Goal: Transaction & Acquisition: Purchase product/service

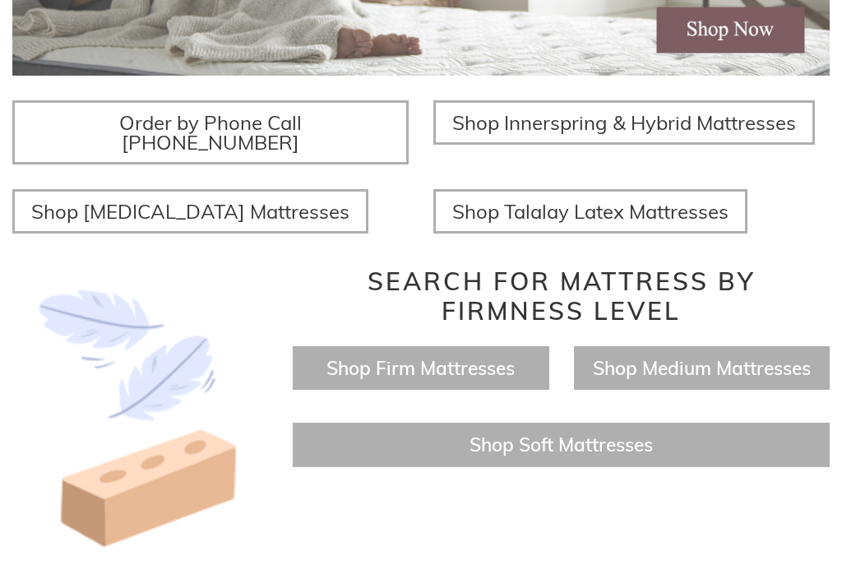
scroll to position [543, 0]
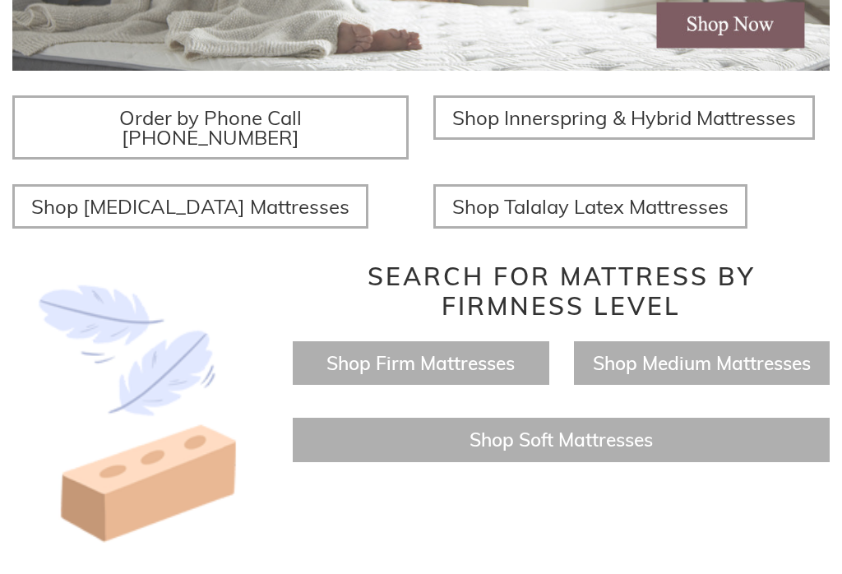
click at [761, 351] on span "Shop Medium Mattresses" at bounding box center [702, 363] width 218 height 24
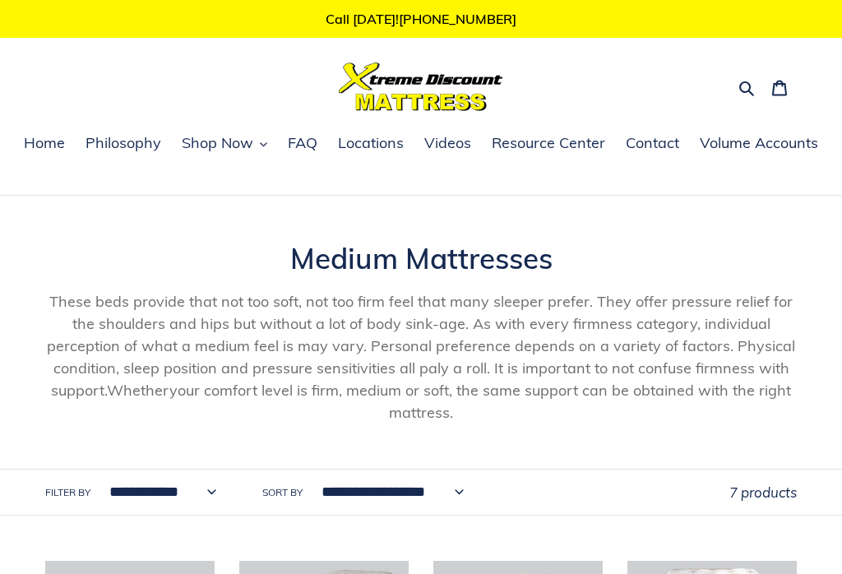
click at [43, 141] on span "Home" at bounding box center [44, 143] width 41 height 20
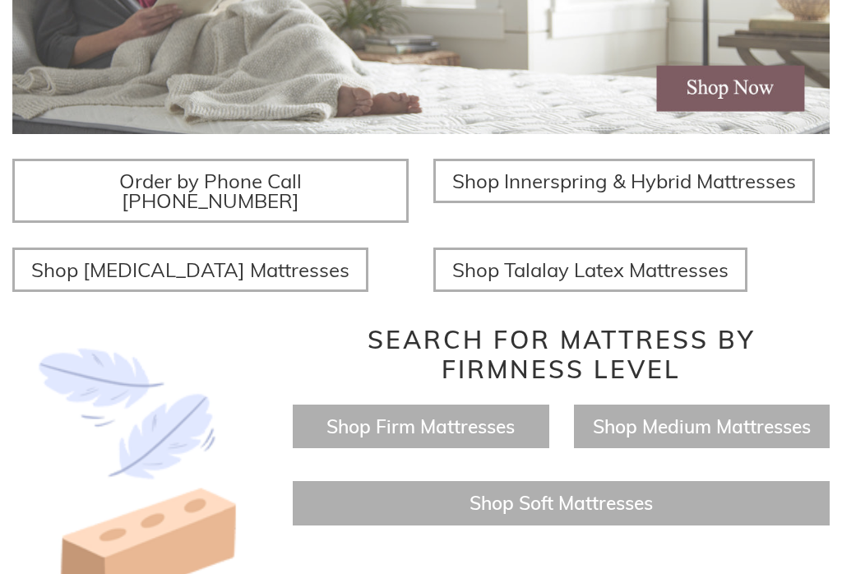
scroll to position [480, 0]
click at [72, 257] on span "Shop [MEDICAL_DATA] Mattresses" at bounding box center [190, 269] width 318 height 25
